Goal: Task Accomplishment & Management: Use online tool/utility

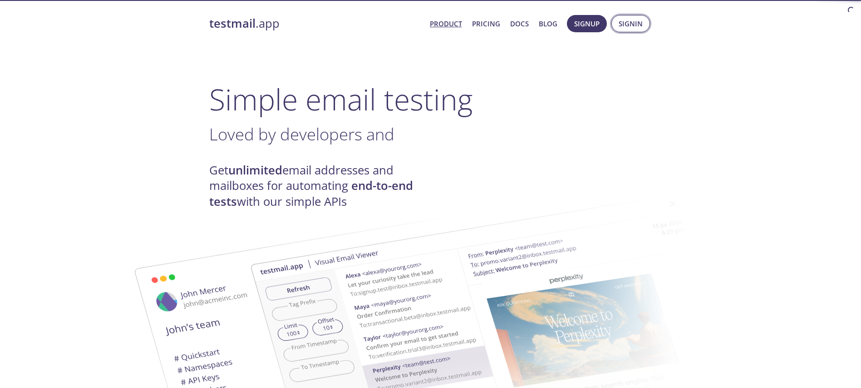
click at [625, 25] on span "Signin" at bounding box center [631, 24] width 24 height 12
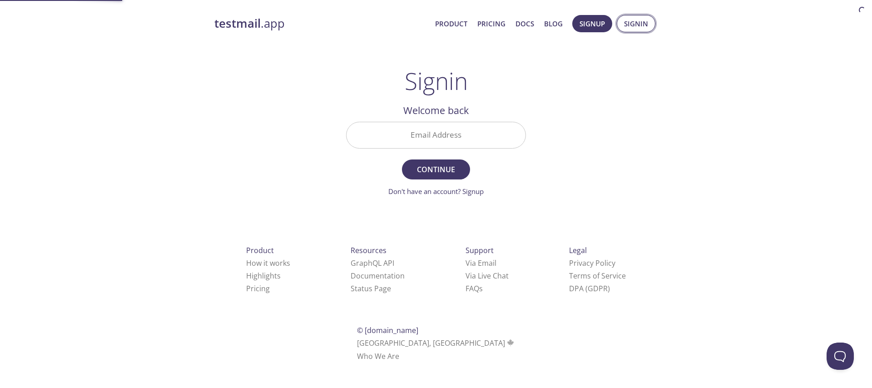
click at [625, 25] on span "Signin" at bounding box center [636, 24] width 24 height 12
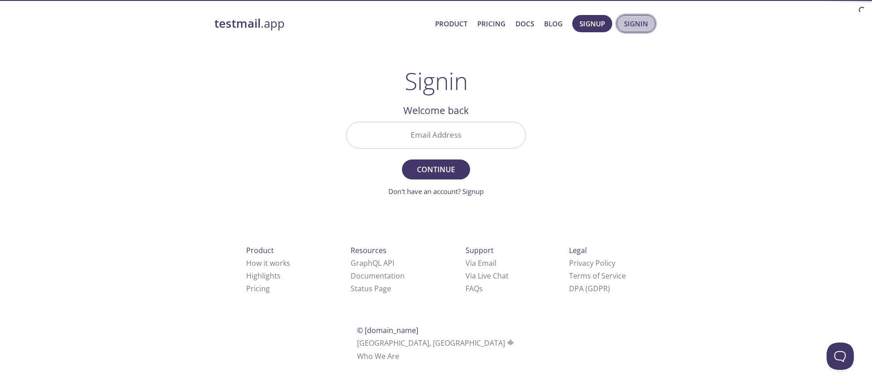
click at [628, 25] on span "Signin" at bounding box center [636, 24] width 24 height 12
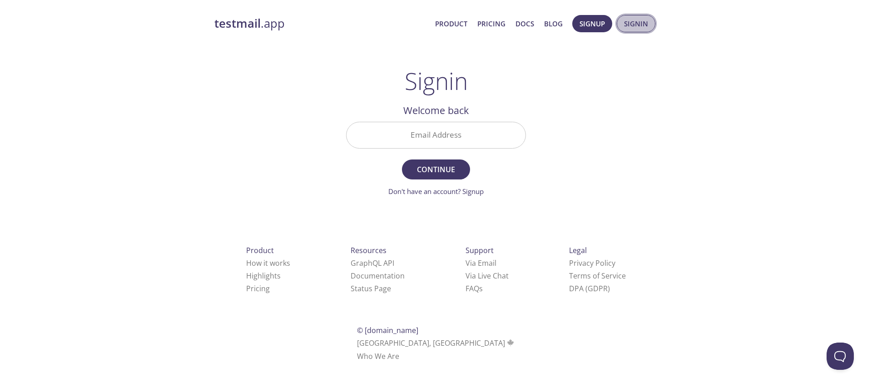
click at [628, 25] on span "Signin" at bounding box center [636, 24] width 24 height 12
click at [407, 128] on input "Email Address" at bounding box center [435, 135] width 179 height 26
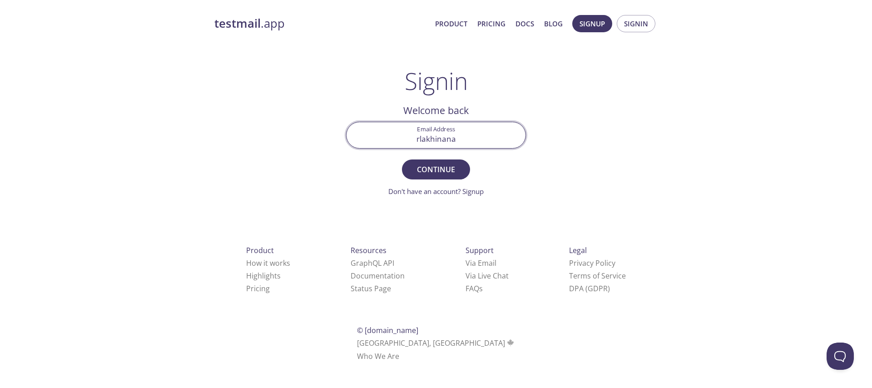
type input "[EMAIL_ADDRESS][DOMAIN_NAME]"
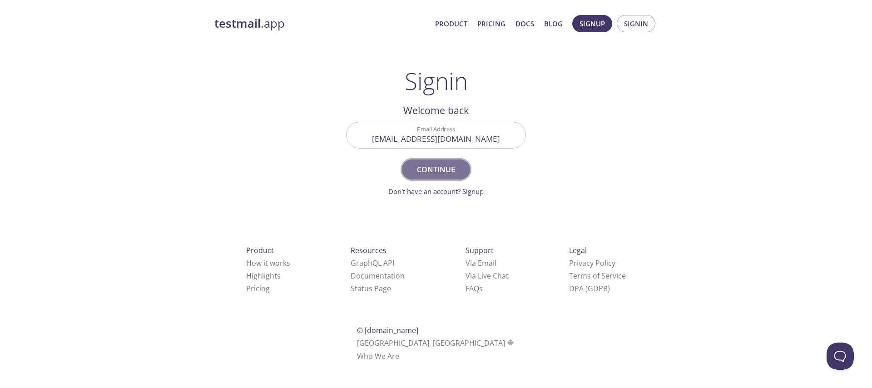
click at [437, 170] on span "Continue" at bounding box center [436, 169] width 48 height 13
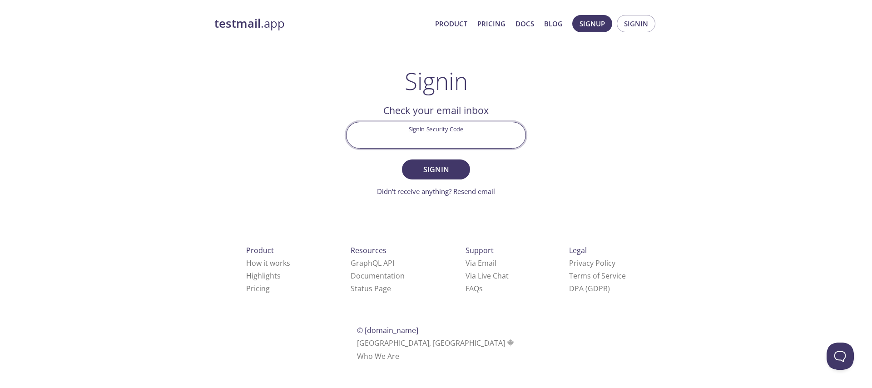
click at [442, 143] on input "Signin Security Code" at bounding box center [435, 135] width 179 height 26
paste input "7HUPCFQ"
type input "7HUPCFQ"
click at [423, 171] on span "Signin" at bounding box center [436, 169] width 48 height 13
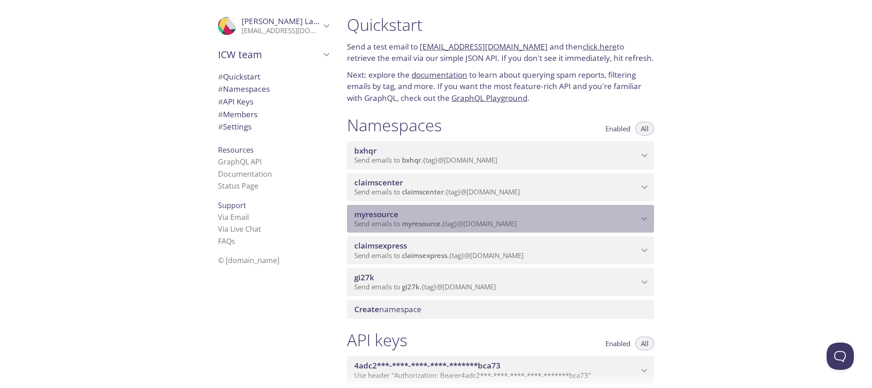
click at [496, 218] on span "myresource" at bounding box center [496, 214] width 284 height 10
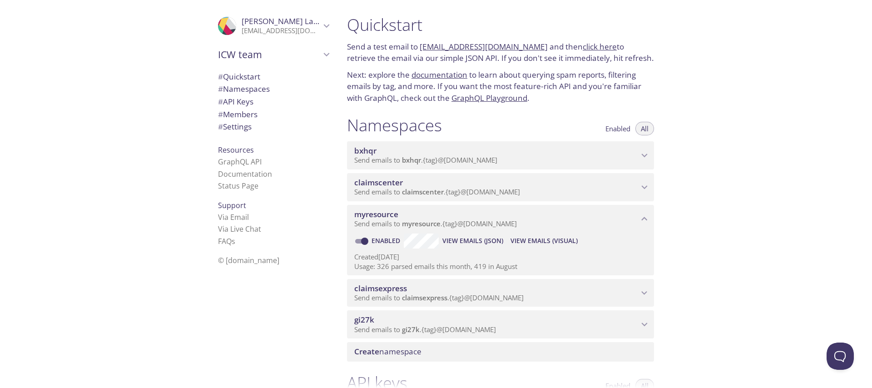
click at [568, 243] on span "View Emails (Visual)" at bounding box center [543, 240] width 67 height 11
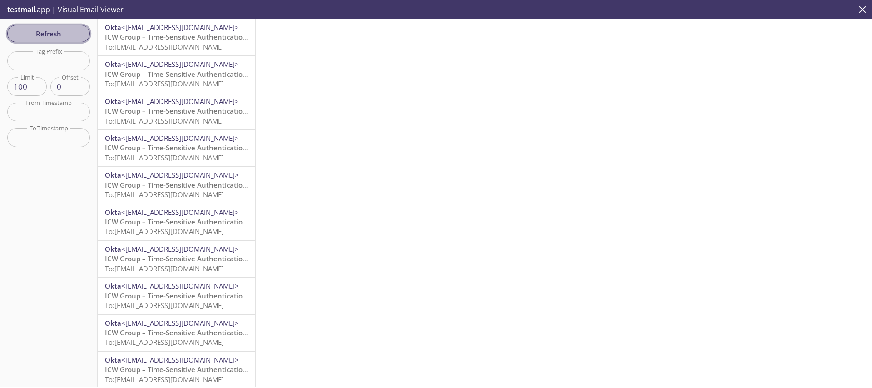
click at [49, 40] on button "Refresh" at bounding box center [48, 33] width 83 height 17
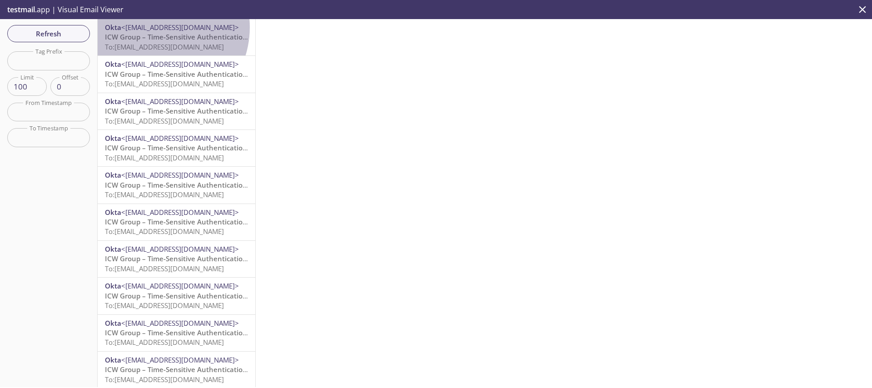
click at [154, 27] on span "<[EMAIL_ADDRESS][DOMAIN_NAME]>" at bounding box center [180, 27] width 118 height 9
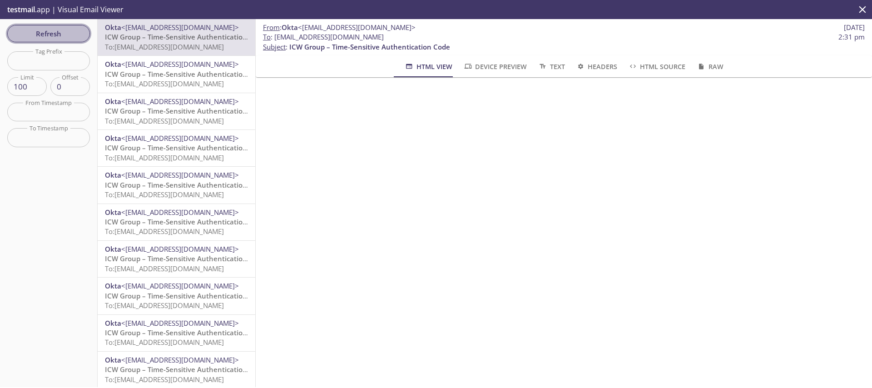
click at [71, 39] on span "Refresh" at bounding box center [49, 34] width 68 height 12
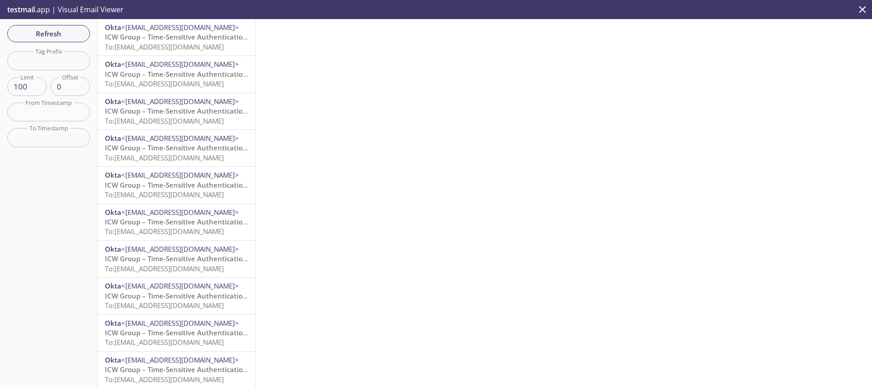
click at [150, 28] on span "<[EMAIL_ADDRESS][DOMAIN_NAME]>" at bounding box center [180, 27] width 118 height 9
